Goal: Transaction & Acquisition: Book appointment/travel/reservation

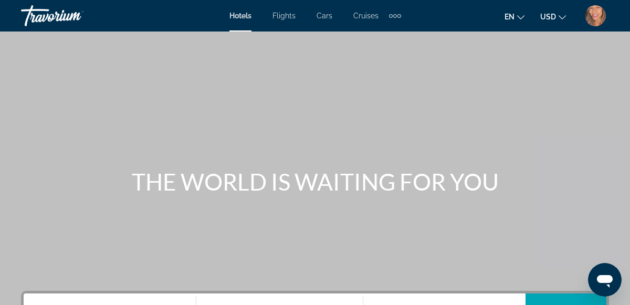
click at [595, 12] on img "User Menu" at bounding box center [595, 15] width 21 height 21
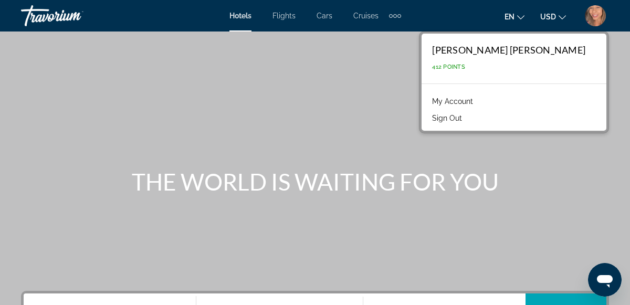
click at [478, 100] on link "My Account" at bounding box center [452, 102] width 51 height 14
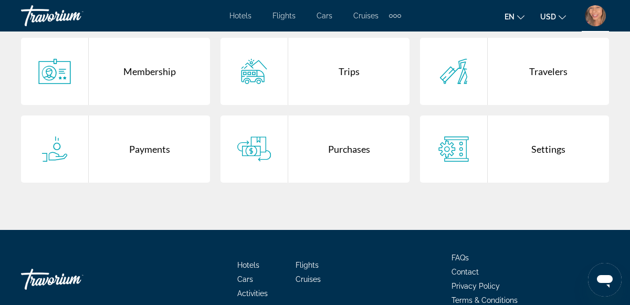
scroll to position [239, 0]
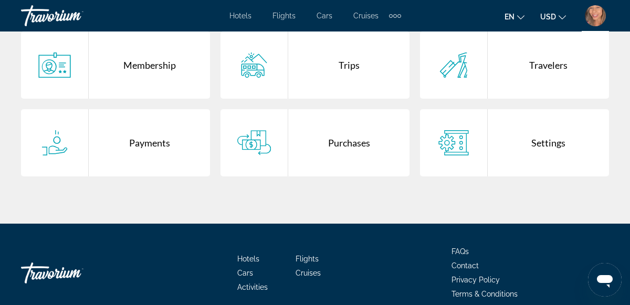
click at [325, 152] on div "Purchases" at bounding box center [348, 142] width 121 height 67
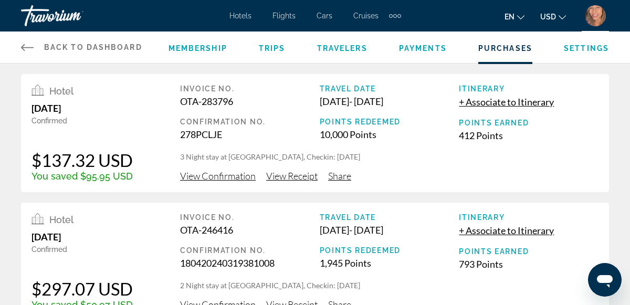
click at [303, 177] on span "View Receipt" at bounding box center [291, 176] width 51 height 12
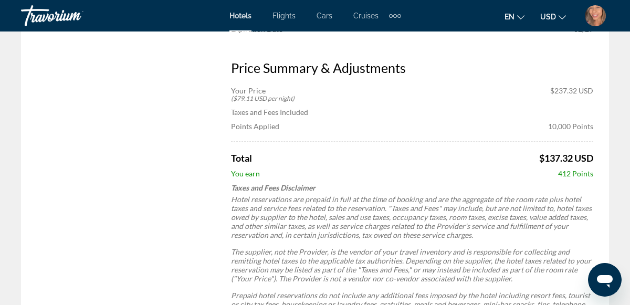
scroll to position [421, 0]
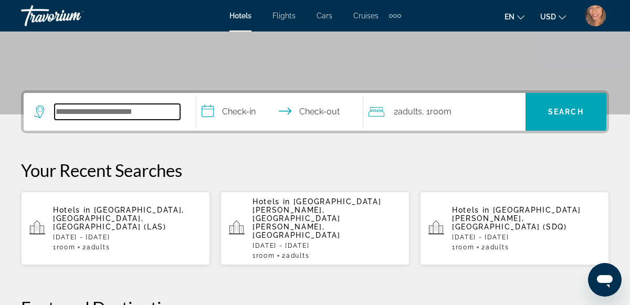
click at [133, 116] on input "Search hotel destination" at bounding box center [118, 112] width 126 height 16
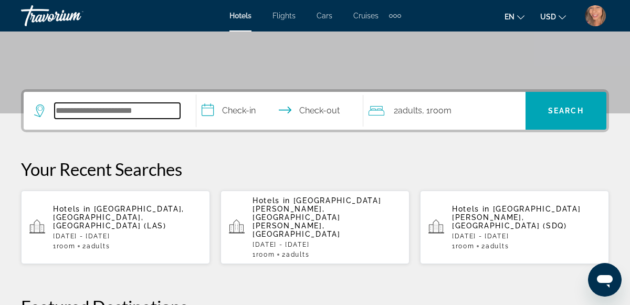
scroll to position [256, 0]
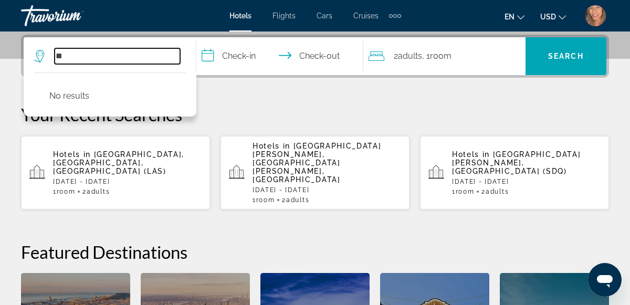
type input "*"
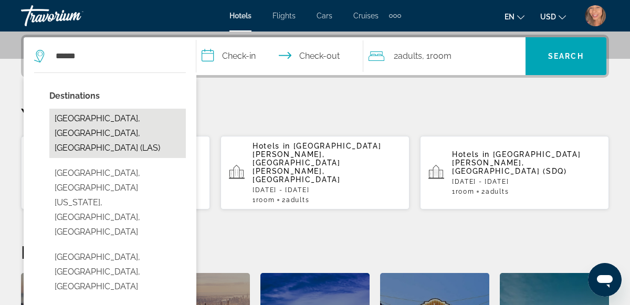
click at [70, 129] on button "[GEOGRAPHIC_DATA], [GEOGRAPHIC_DATA], [GEOGRAPHIC_DATA] (LAS)" at bounding box center [117, 133] width 137 height 49
type input "**********"
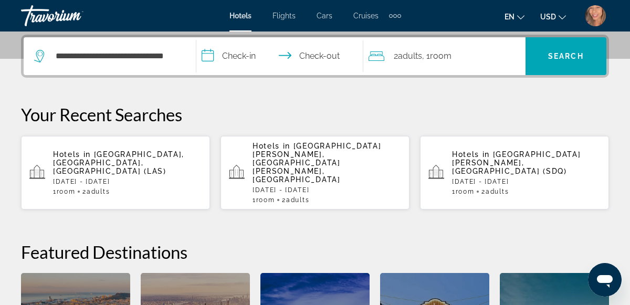
click at [231, 56] on input "**********" at bounding box center [282, 57] width 172 height 41
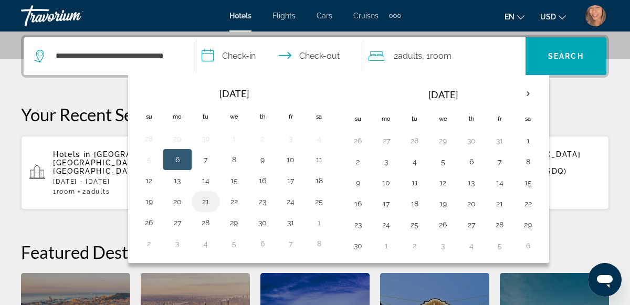
click at [201, 200] on button "21" at bounding box center [205, 201] width 17 height 15
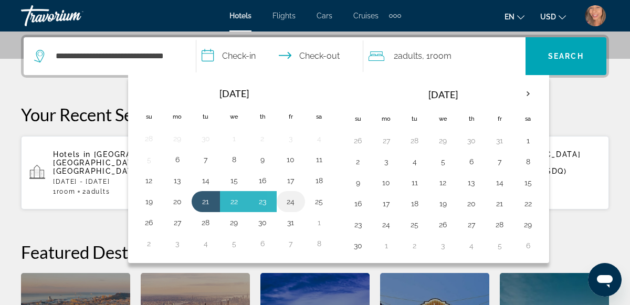
click at [285, 201] on button "24" at bounding box center [291, 201] width 17 height 15
type input "**********"
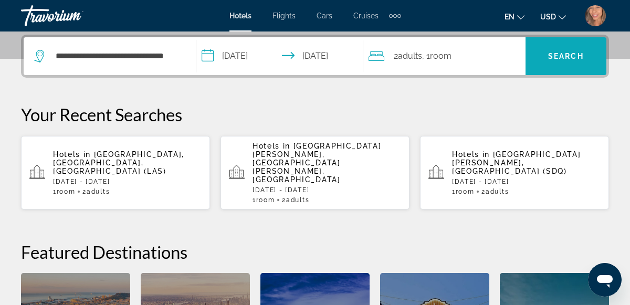
click at [559, 50] on span "Search" at bounding box center [566, 56] width 81 height 25
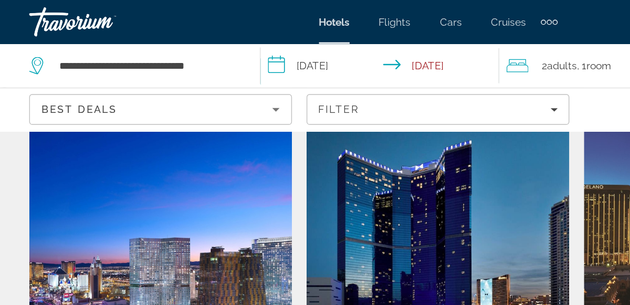
scroll to position [1395, 0]
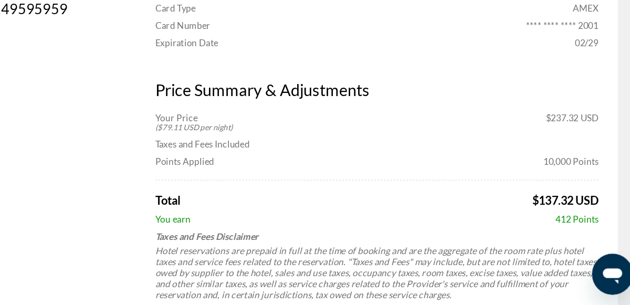
scroll to position [361, 0]
